Goal: Information Seeking & Learning: Check status

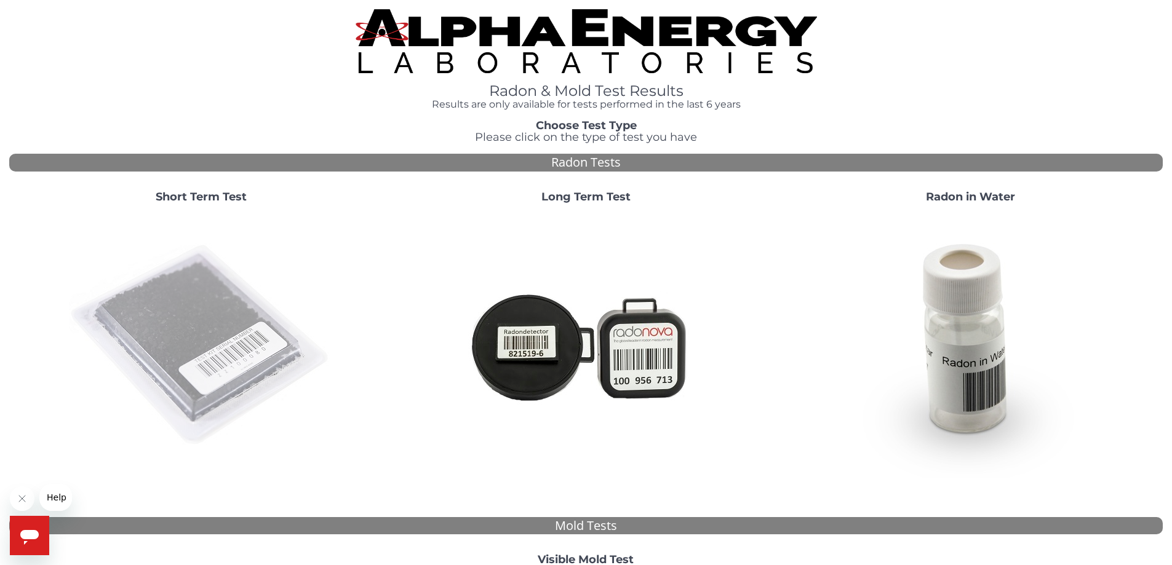
click at [174, 306] on img at bounding box center [201, 345] width 264 height 264
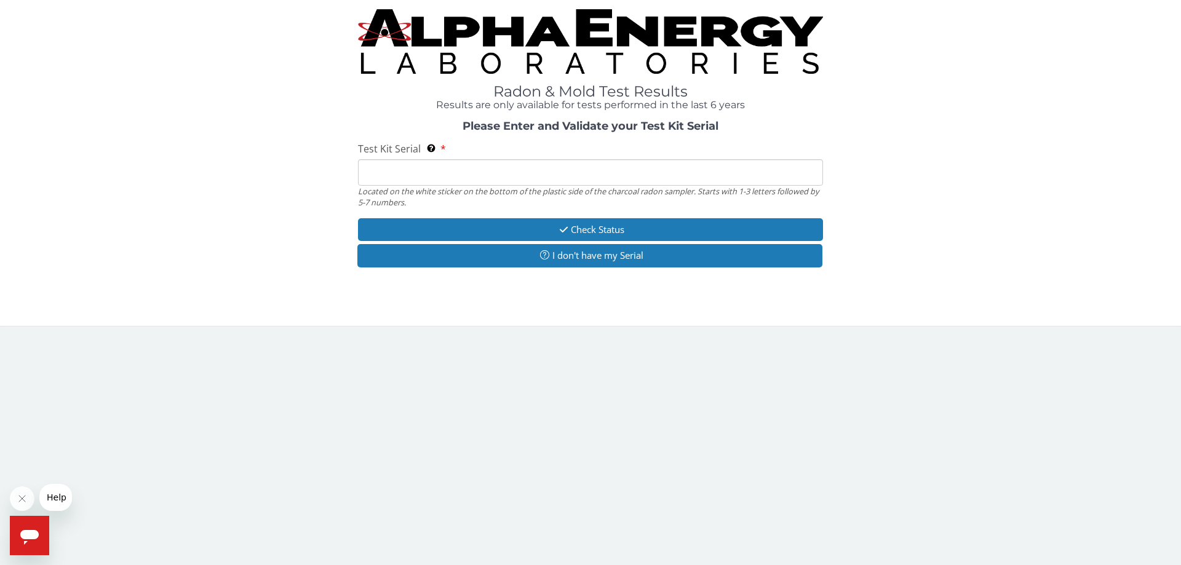
click at [442, 164] on input "Test Kit Serial Located on the white sticker on the bottom of the plastic side …" at bounding box center [590, 172] width 465 height 26
paste input "AA701217"
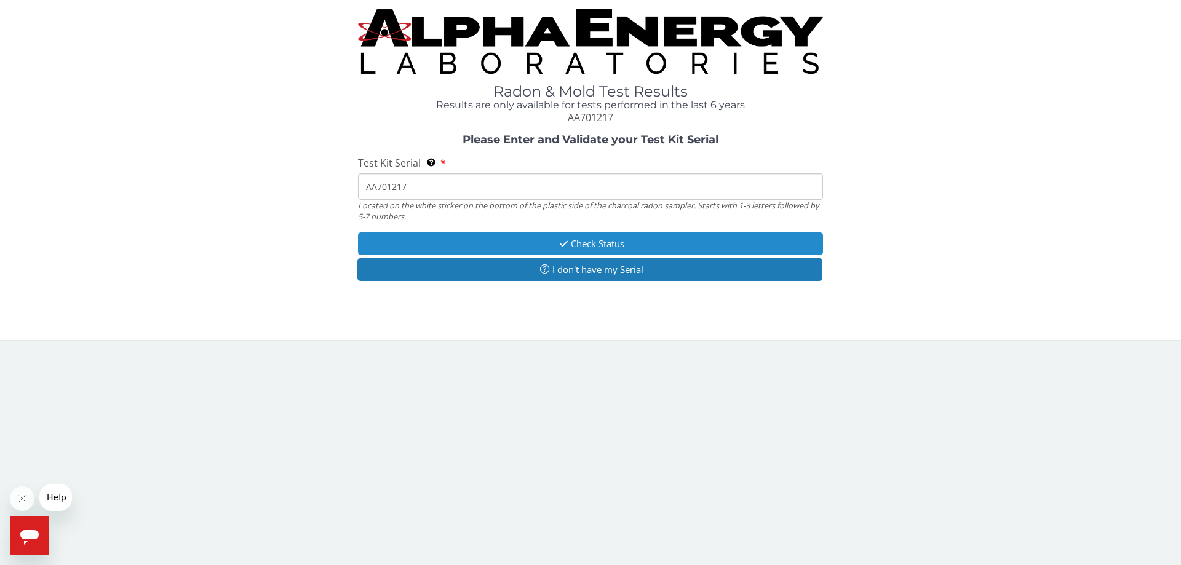
type input "AA701217"
click at [613, 245] on button "Check Status" at bounding box center [590, 244] width 465 height 23
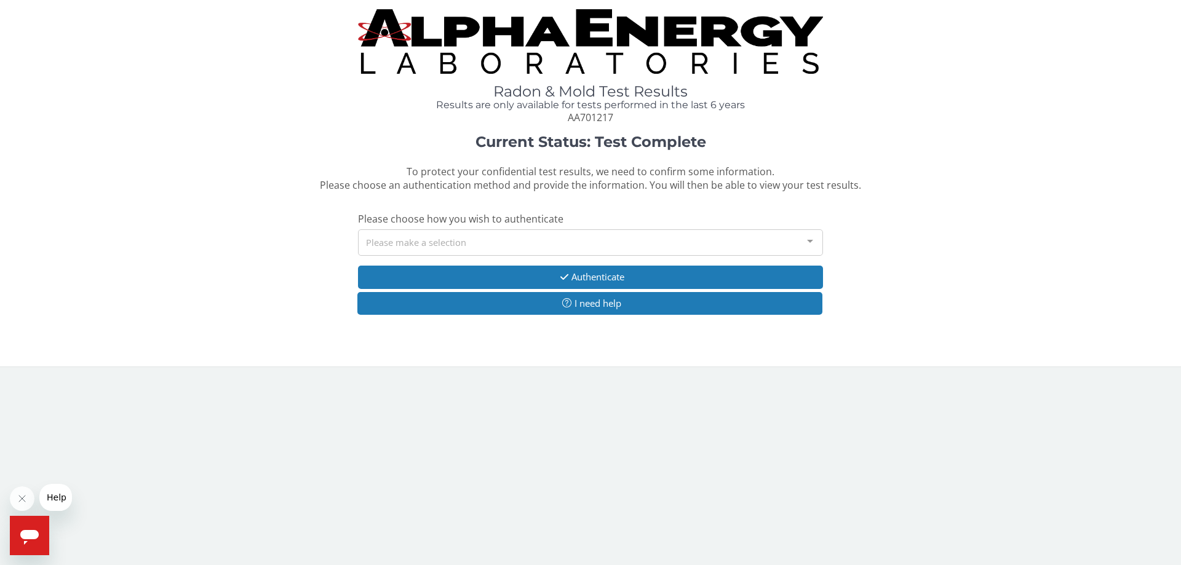
click at [517, 247] on div "Please make a selection" at bounding box center [590, 242] width 465 height 26
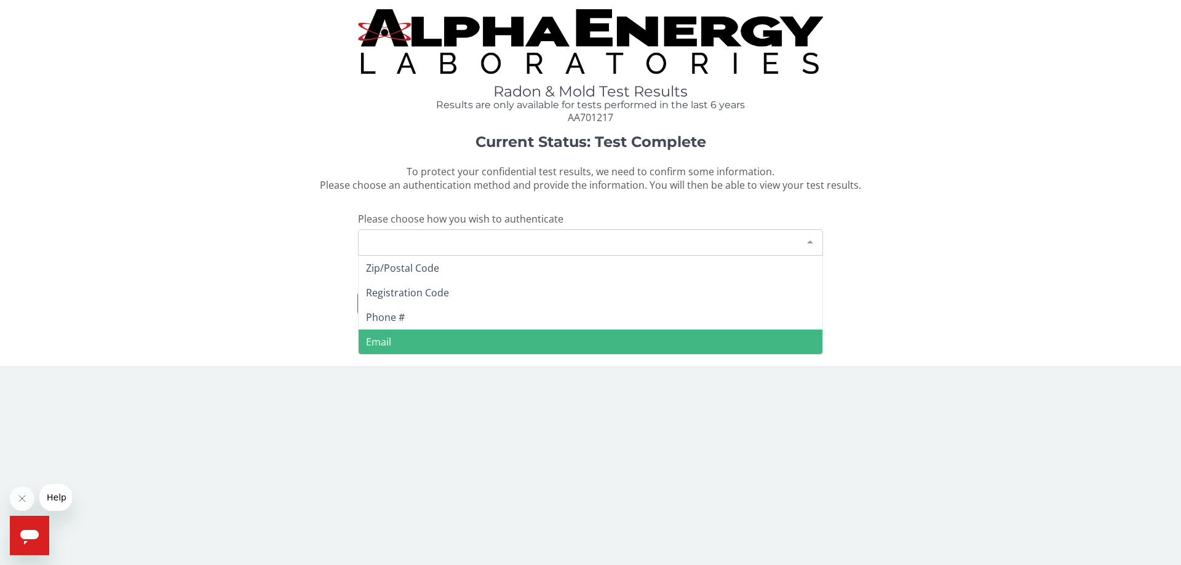
click at [394, 337] on span "Email" at bounding box center [591, 342] width 464 height 25
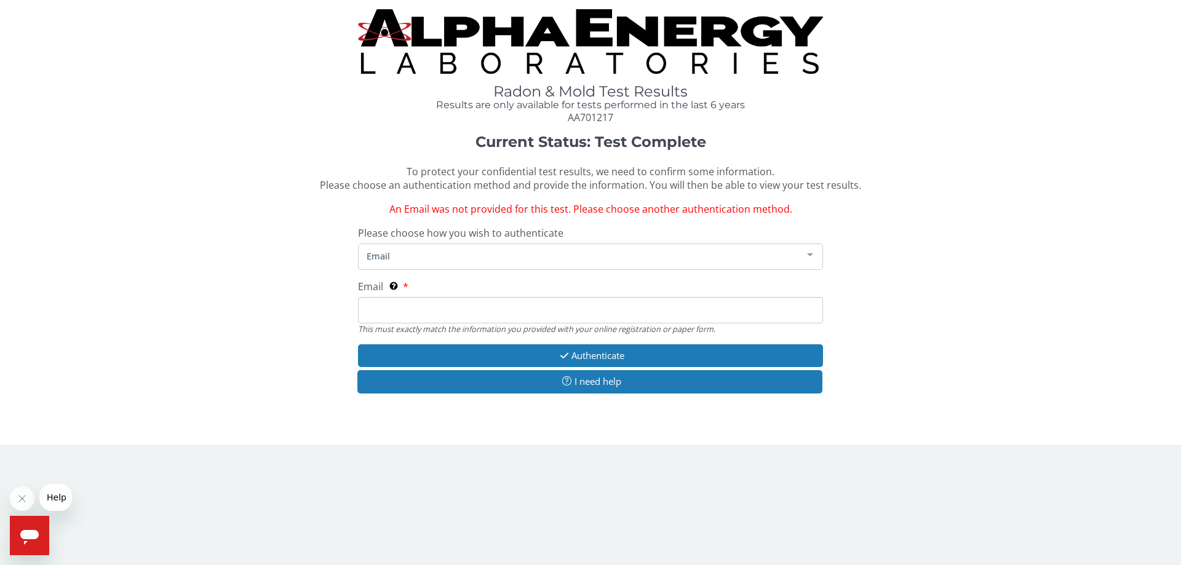
click at [442, 305] on input "Email This must exactly match the information you provided with your online reg…" at bounding box center [590, 310] width 465 height 26
type input "[EMAIL_ADDRESS][DOMAIN_NAME]"
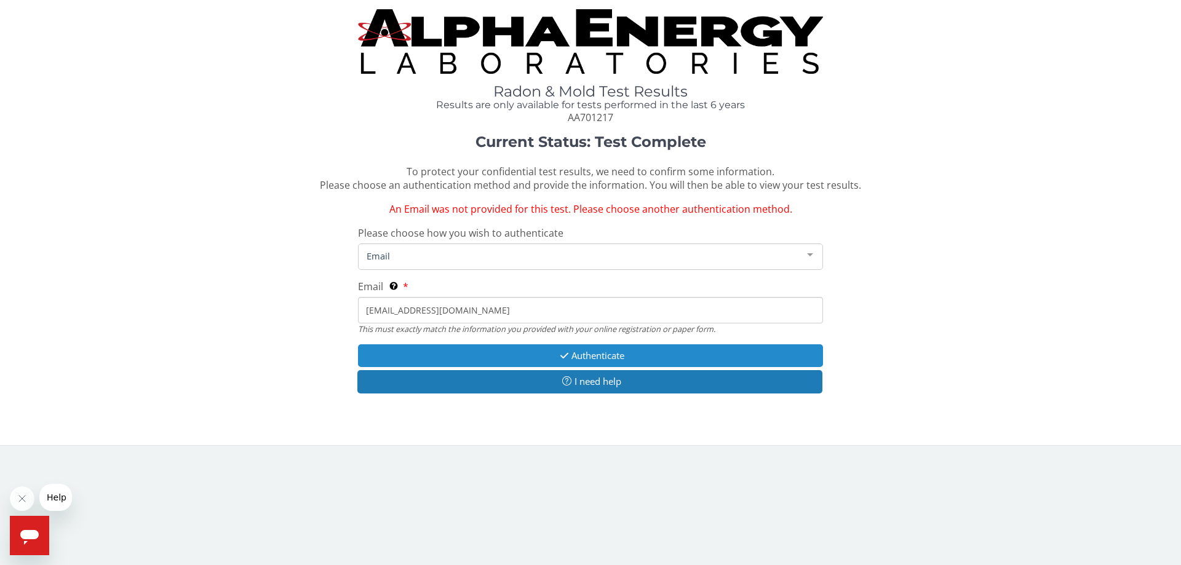
click at [576, 362] on button "Authenticate" at bounding box center [590, 355] width 465 height 23
